Goal: Find specific page/section: Find specific page/section

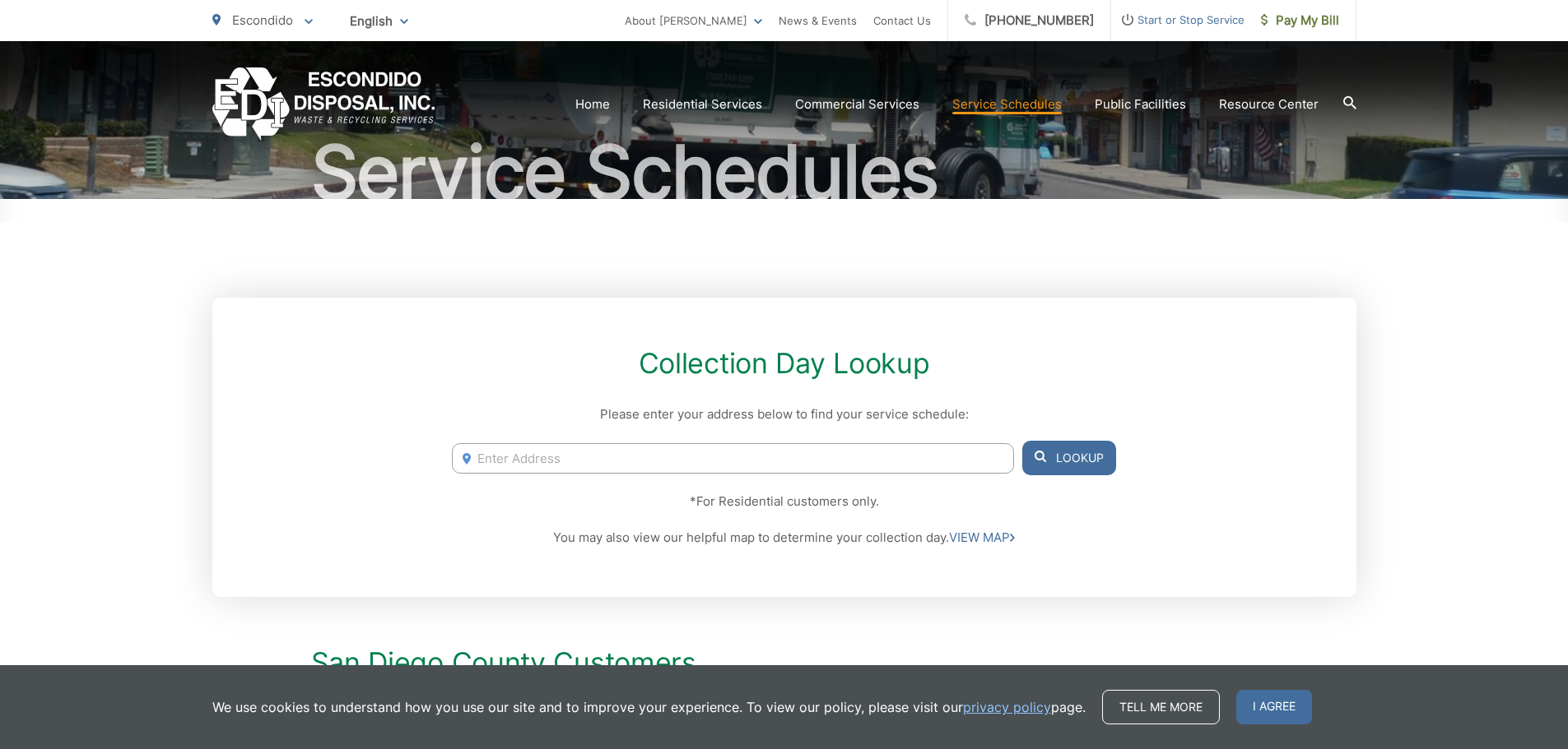
scroll to position [164, 0]
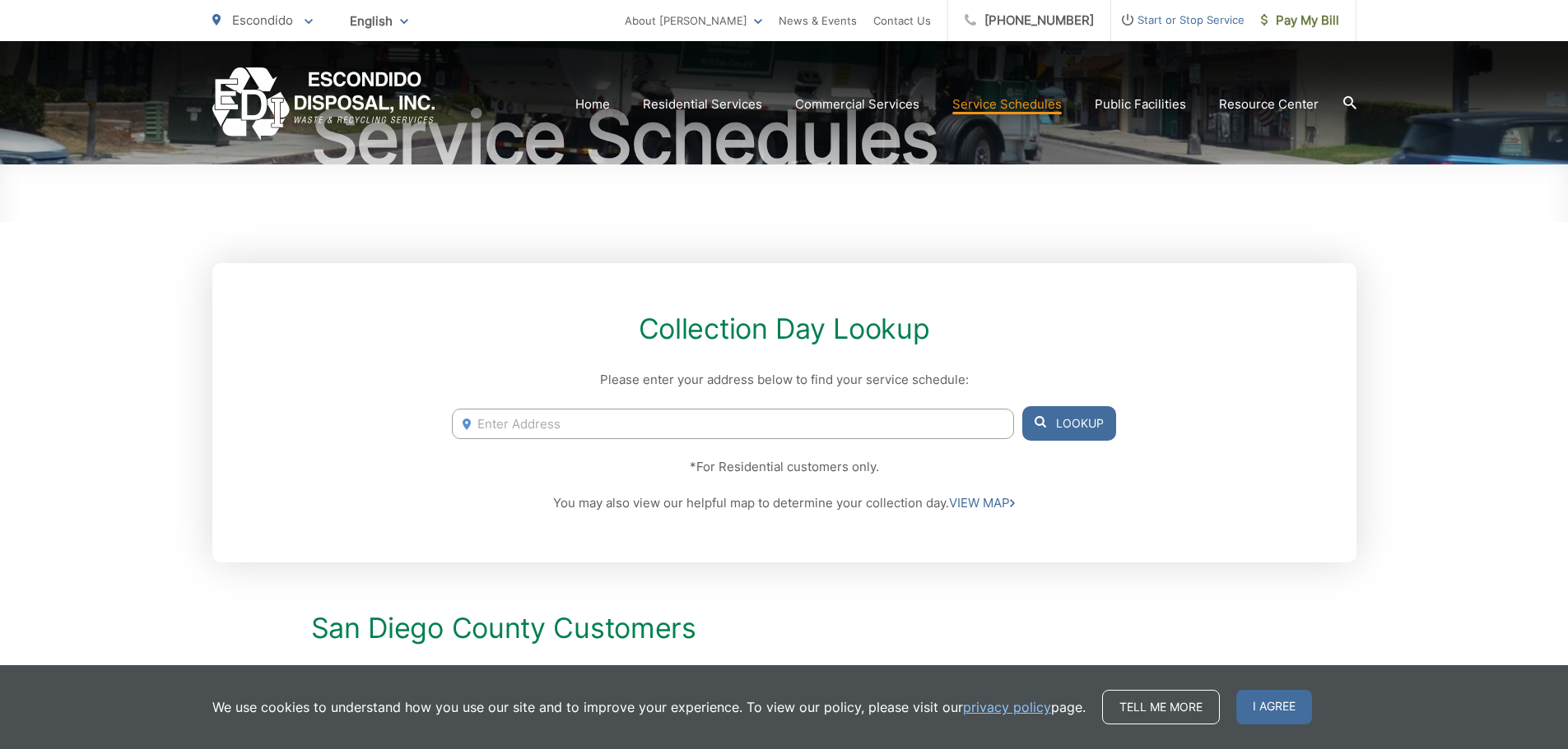
click at [563, 420] on input "Enter Address" at bounding box center [733, 424] width 562 height 30
click at [802, 414] on input "Enter Address" at bounding box center [733, 424] width 562 height 30
paste input "[STREET_ADDRESS]"
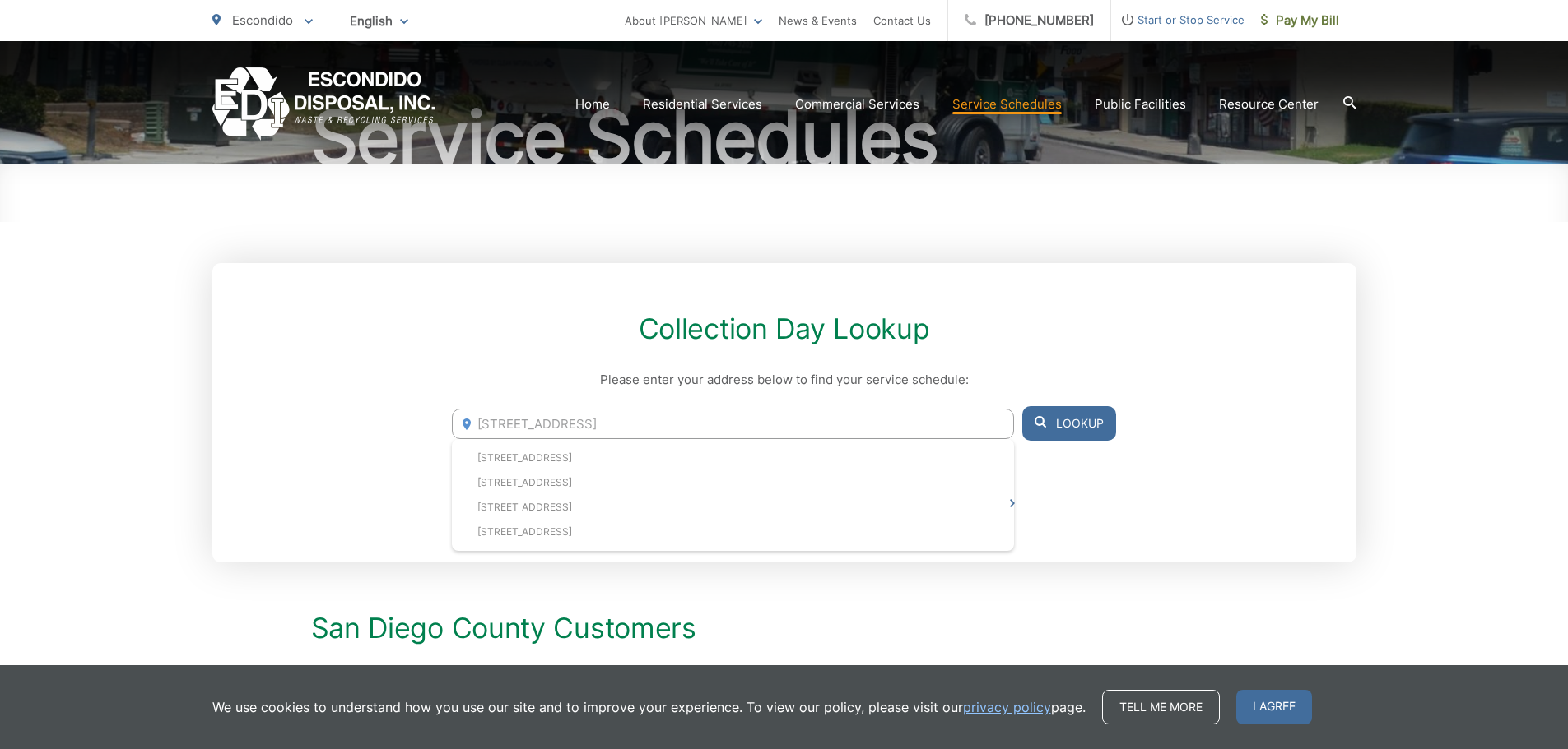
click at [746, 458] on li "[STREET_ADDRESS]" at bounding box center [733, 458] width 562 height 24
type input "[STREET_ADDRESS]"
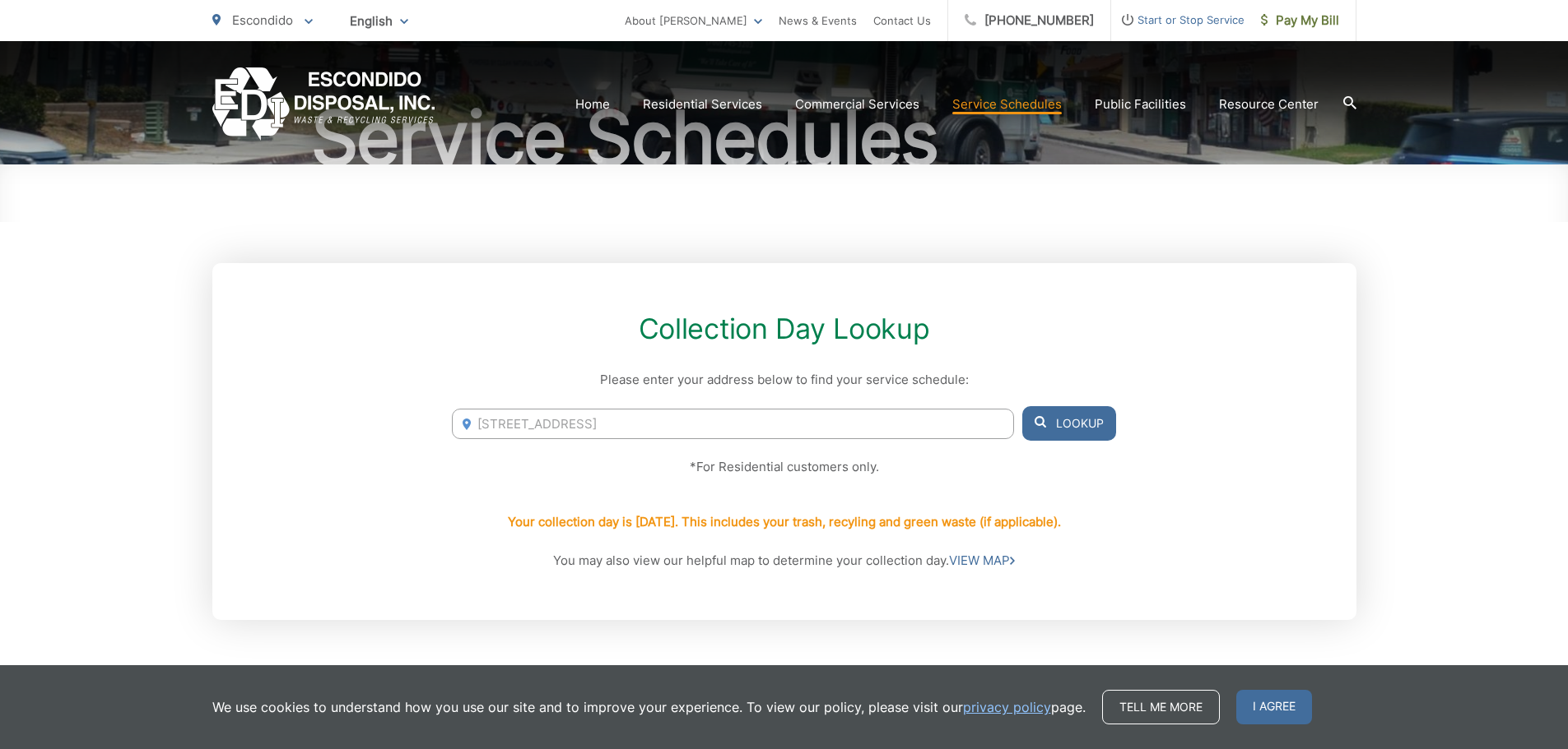
click at [1079, 425] on button "Lookup" at bounding box center [1069, 423] width 93 height 35
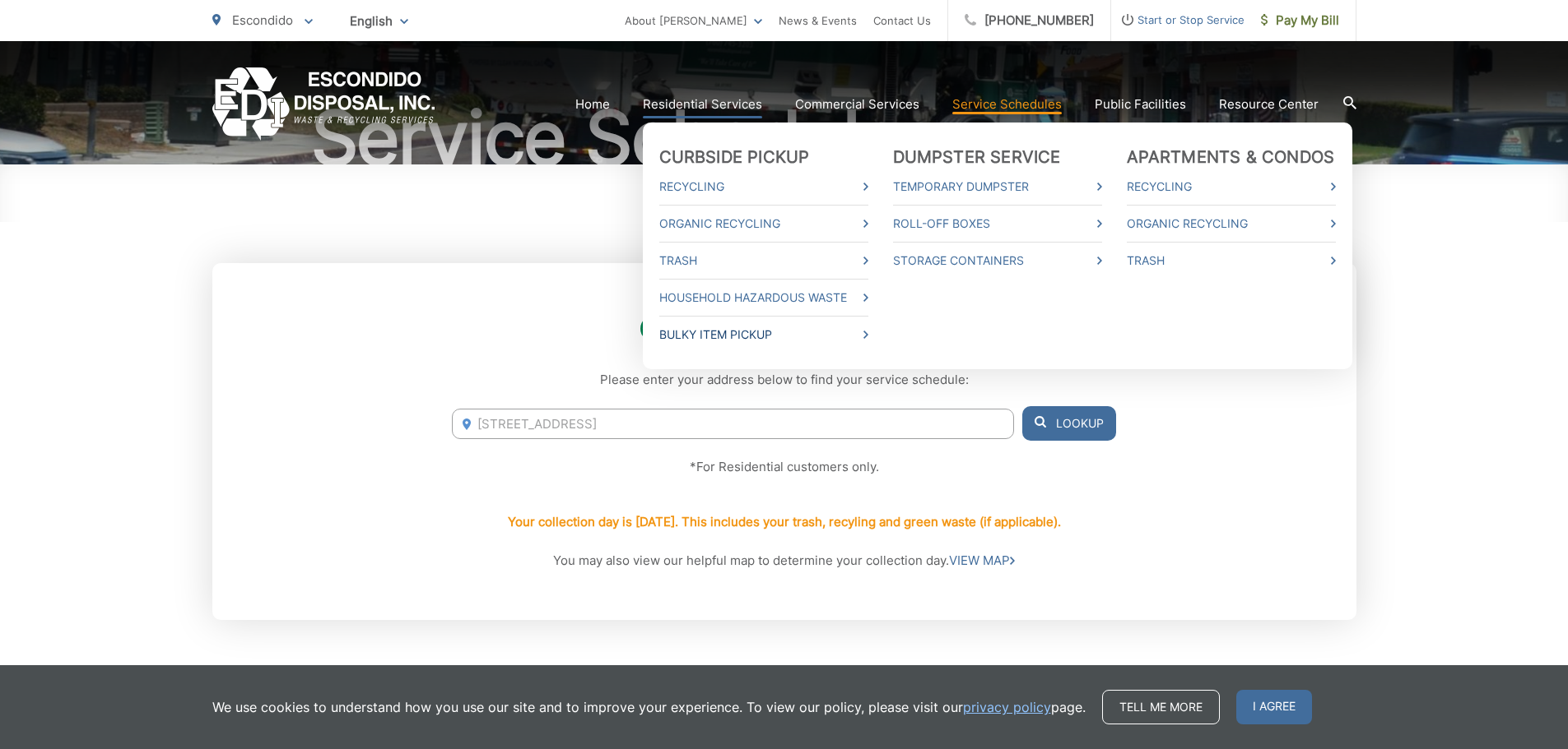
click at [702, 327] on link "Bulky Item Pickup" at bounding box center [764, 334] width 209 height 19
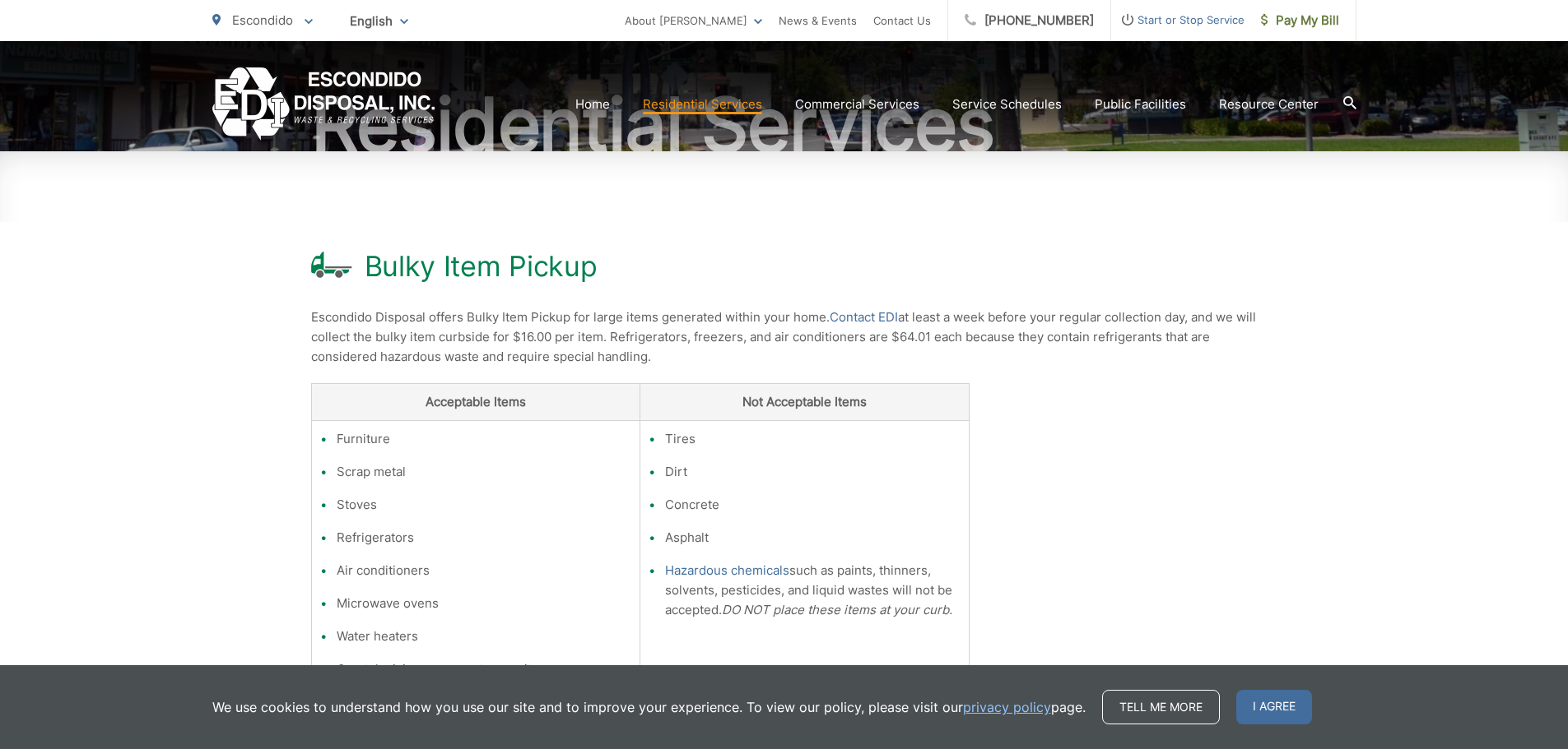
scroll to position [247, 0]
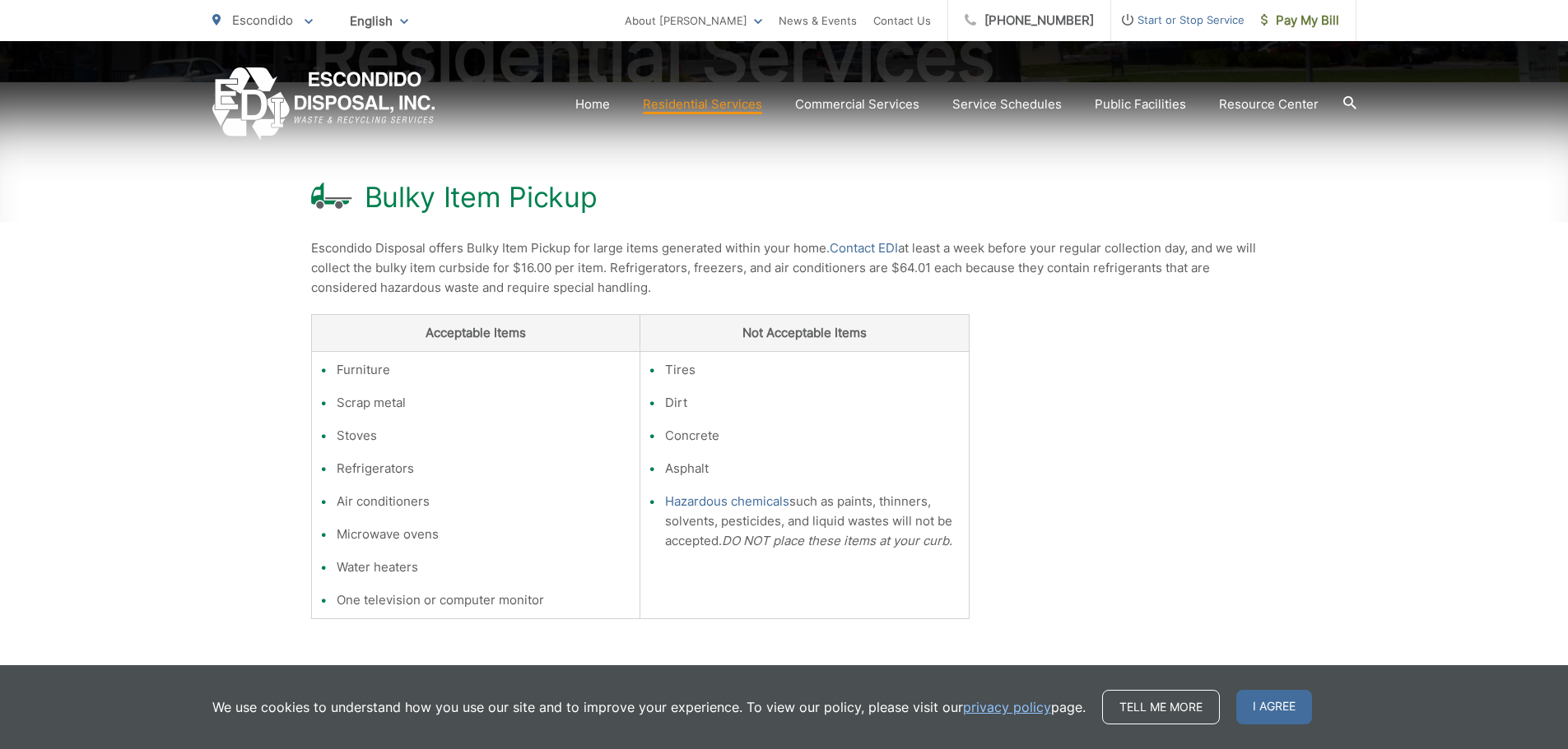
click at [1491, 142] on div "Bulky Item Pickup Escondido Disposal offers Bulky Item Pickup for large items g…" at bounding box center [784, 485] width 1568 height 805
drag, startPoint x: 968, startPoint y: 128, endPoint x: 963, endPoint y: 142, distance: 14.9
